Goal: Check status: Check status

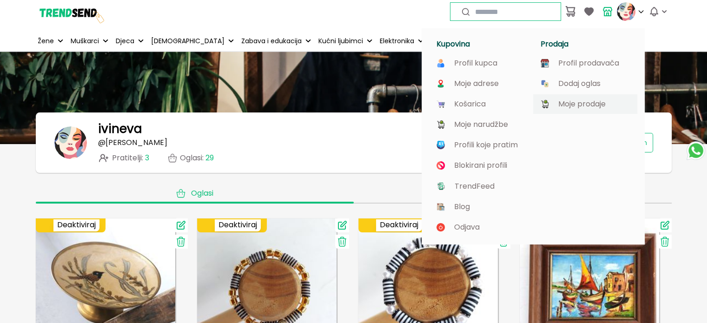
click at [584, 104] on p "Moje prodaje" at bounding box center [581, 104] width 47 height 8
